Goal: Task Accomplishment & Management: Manage account settings

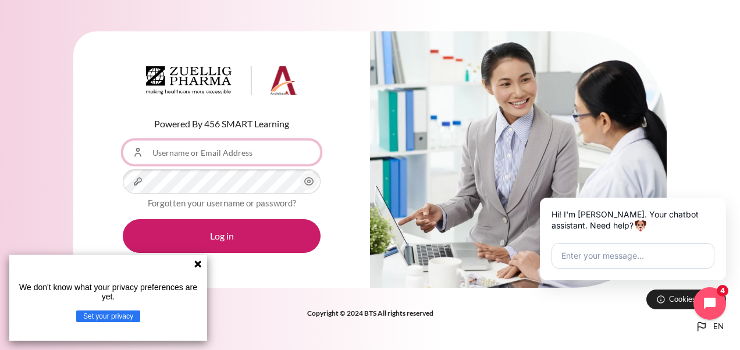
click at [217, 150] on input "Username or Email Address" at bounding box center [222, 152] width 198 height 24
type input "[EMAIL_ADDRESS][DOMAIN_NAME]"
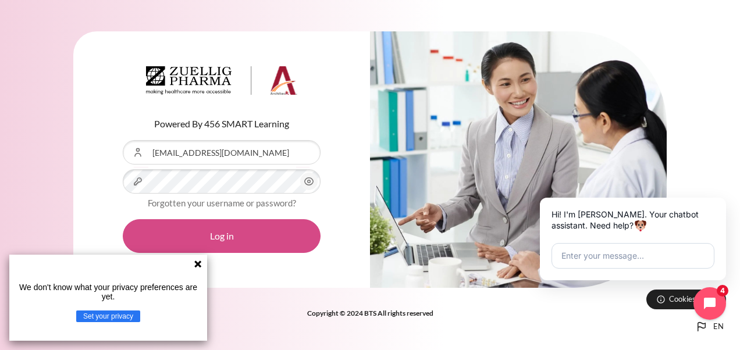
click at [201, 240] on button "Log in" at bounding box center [222, 236] width 198 height 34
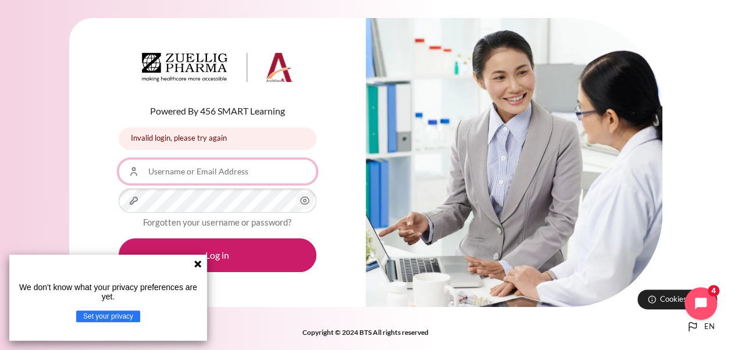
click at [200, 166] on input "Username or Email Address" at bounding box center [218, 171] width 198 height 24
type input "[EMAIL_ADDRESS][DOMAIN_NAME]"
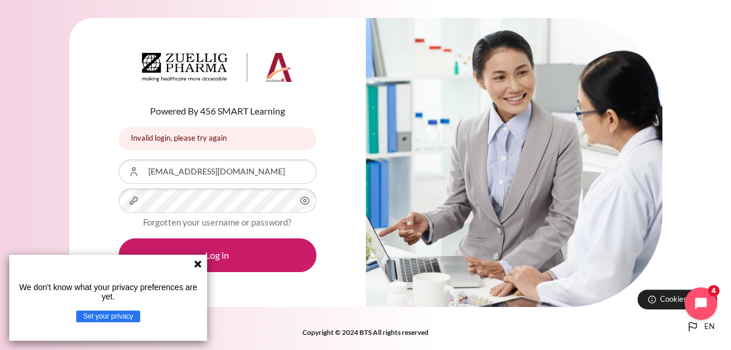
click at [308, 201] on icon "Content" at bounding box center [304, 201] width 9 height 8
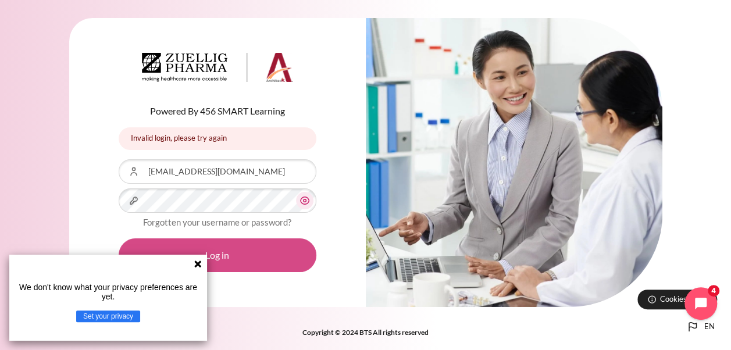
click at [256, 254] on button "Log in" at bounding box center [218, 255] width 198 height 34
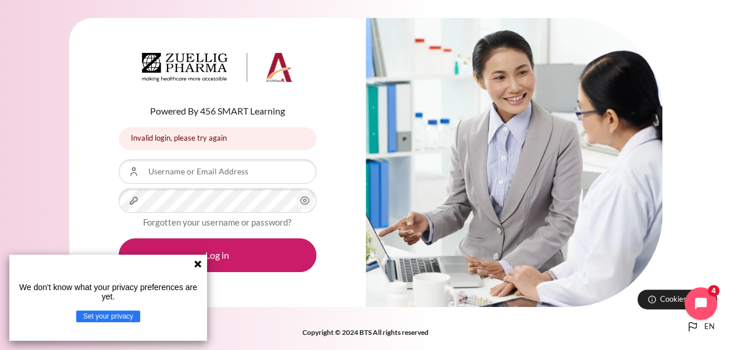
click at [452, 200] on div "Content" at bounding box center [514, 162] width 297 height 289
click at [195, 267] on icon at bounding box center [197, 264] width 7 height 7
